Goal: Task Accomplishment & Management: Use online tool/utility

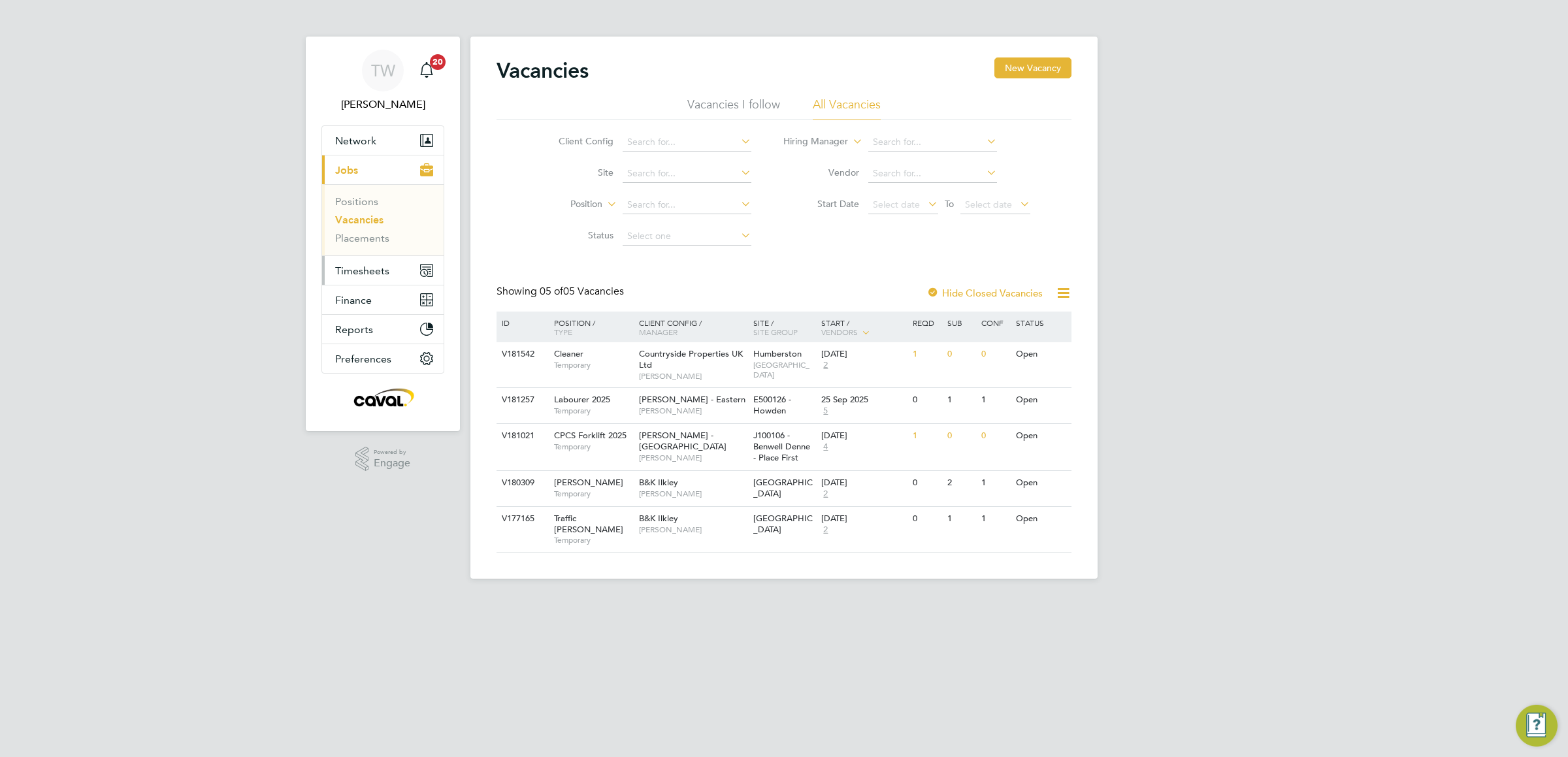
click at [363, 273] on span "Timesheets" at bounding box center [362, 271] width 54 height 13
click at [365, 259] on button "Timesheets" at bounding box center [382, 270] width 122 height 29
click at [353, 231] on link "Timesheets" at bounding box center [362, 231] width 54 height 13
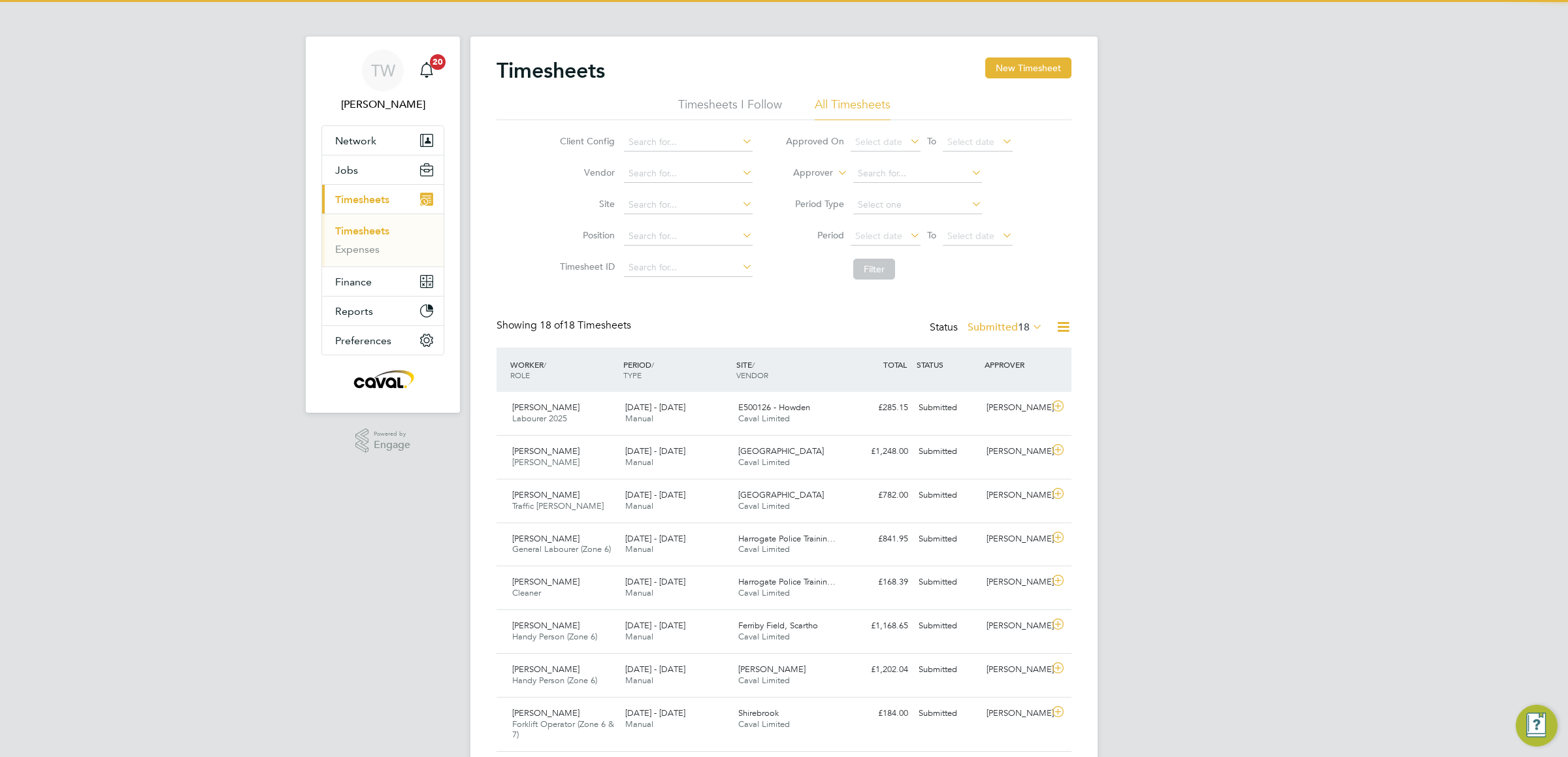
click at [1002, 322] on label "Submitted 18" at bounding box center [1005, 327] width 75 height 13
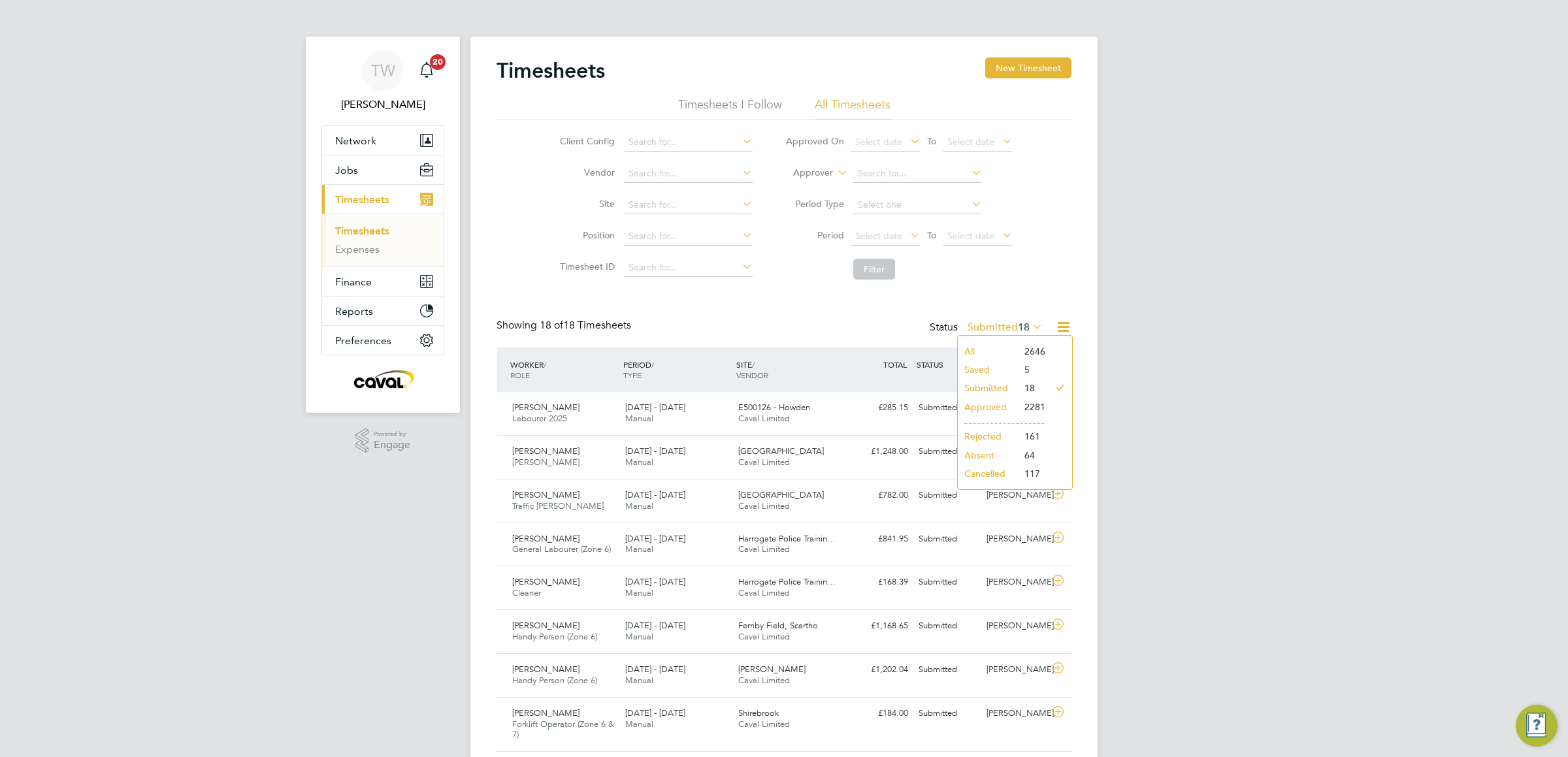
click at [416, 494] on div "TW [PERSON_NAME] Notifications 20 Applications: Network Team Members Businesses…" at bounding box center [784, 623] width 1568 height 1246
